Goal: Obtain resource: Download file/media

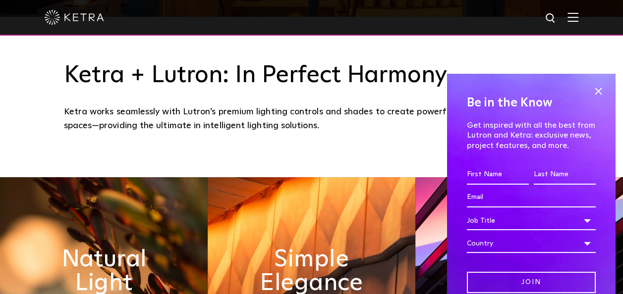
scroll to position [277, 0]
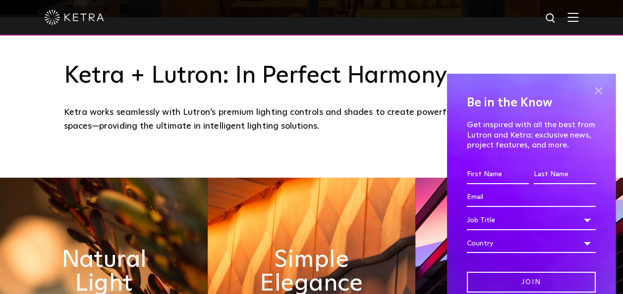
click at [594, 95] on span at bounding box center [597, 91] width 15 height 15
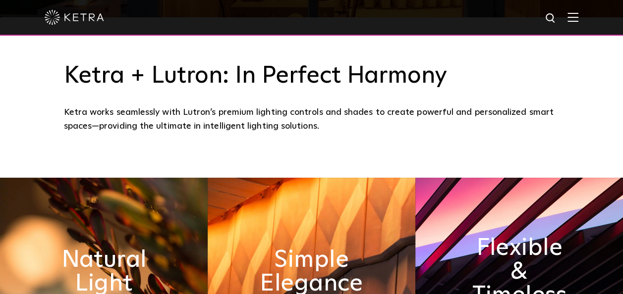
click at [578, 14] on img at bounding box center [572, 16] width 11 height 9
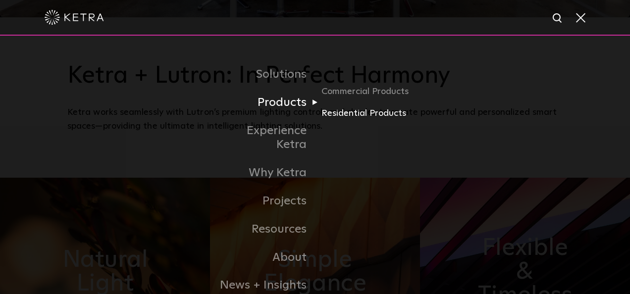
click at [372, 119] on link "Residential Products" at bounding box center [368, 114] width 95 height 14
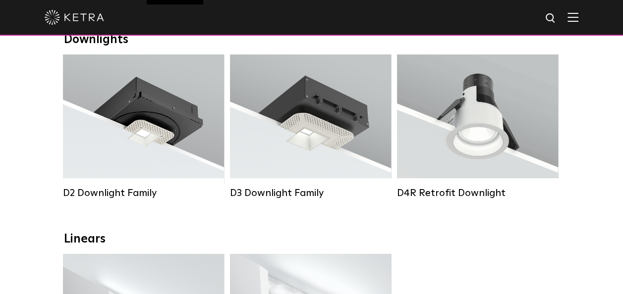
scroll to position [164, 0]
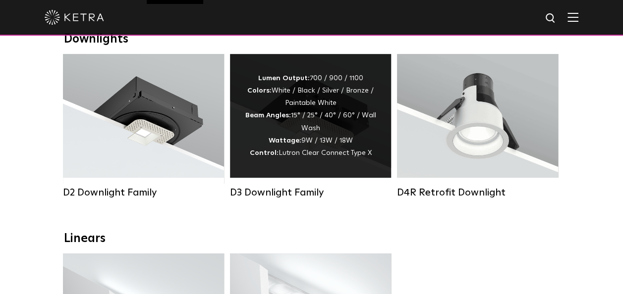
click at [297, 177] on div "Lumen Output: 700 / 900 / 1100 Colors: White / Black / Silver / Bronze / Painta…" at bounding box center [310, 116] width 161 height 124
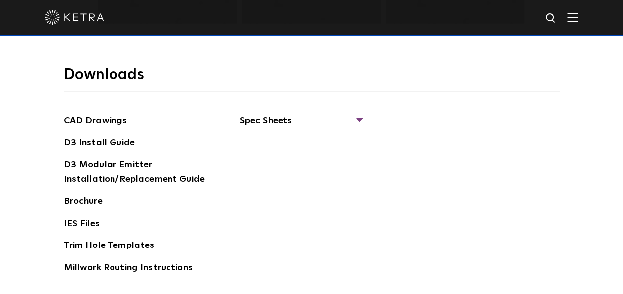
scroll to position [1425, 0]
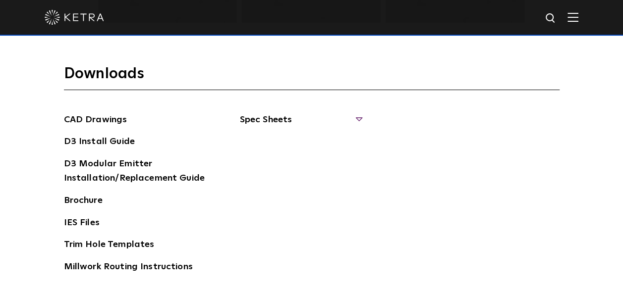
click at [276, 119] on span "Spec Sheets" at bounding box center [300, 124] width 121 height 22
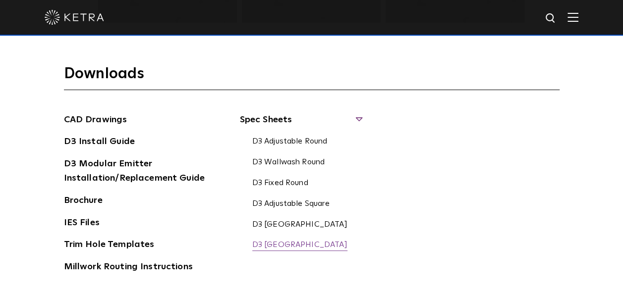
click at [294, 240] on link "D3 Fixed Square" at bounding box center [299, 245] width 95 height 11
click at [293, 203] on link "D3 Adjustable Square" at bounding box center [290, 204] width 77 height 11
